Goal: Task Accomplishment & Management: Check status

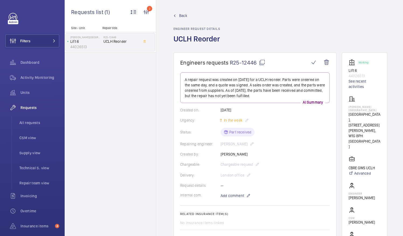
scroll to position [135, 0]
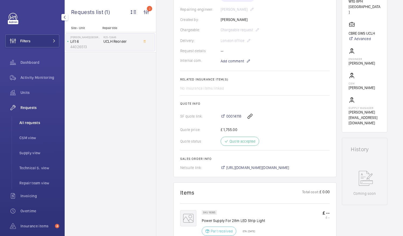
click at [32, 123] on span "All requests" at bounding box center [39, 122] width 40 height 5
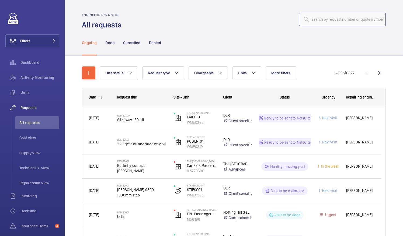
click at [322, 18] on input "text" at bounding box center [342, 19] width 87 height 13
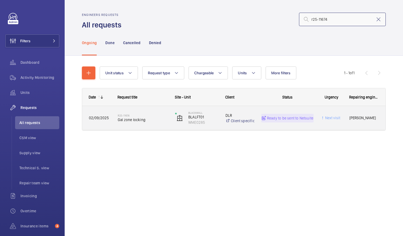
type input "r25-11674"
click at [128, 119] on span "Gal zone locking" at bounding box center [143, 119] width 50 height 5
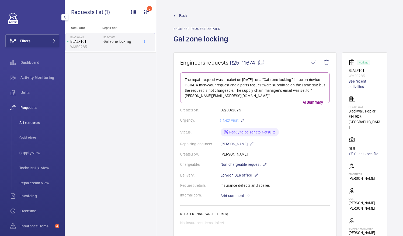
click at [32, 123] on span "All requests" at bounding box center [39, 122] width 40 height 5
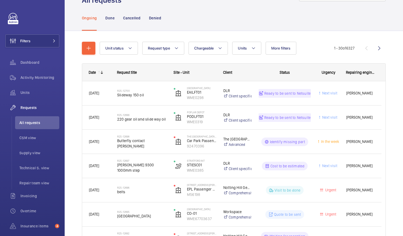
scroll to position [50, 0]
